Goal: Find specific page/section: Find specific page/section

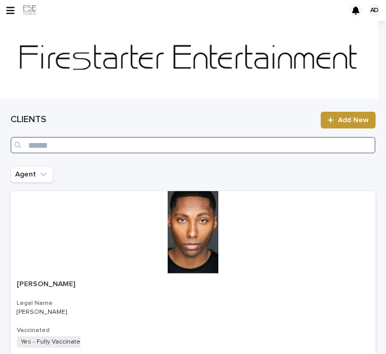
click at [199, 150] on input "Search" at bounding box center [192, 145] width 365 height 17
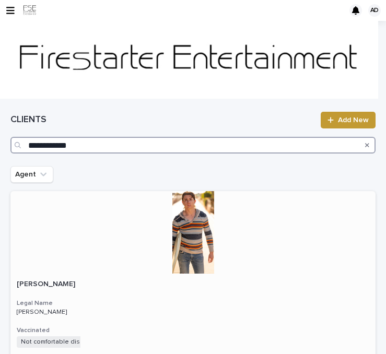
type input "**********"
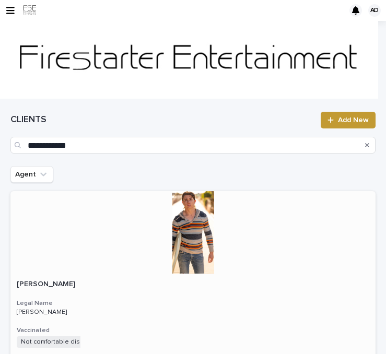
click at [128, 256] on div at bounding box center [192, 232] width 365 height 83
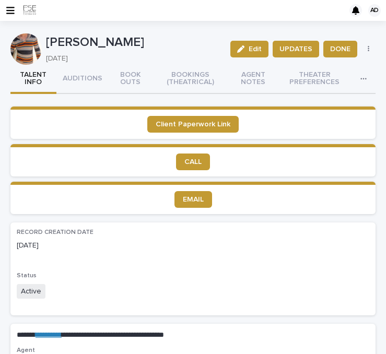
click at [361, 77] on icon "button" at bounding box center [364, 78] width 6 height 7
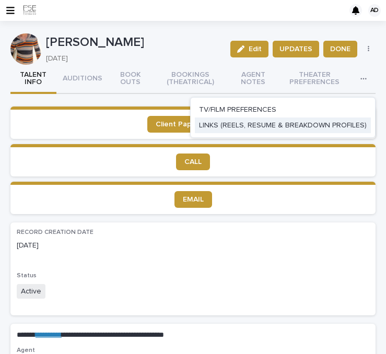
click at [252, 129] on button "LINKS (REELS, RESUME & BREAKDOWN PROFILES)" at bounding box center [283, 126] width 176 height 16
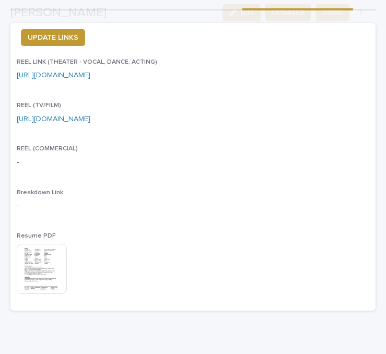
scroll to position [142, 0]
